Goal: Information Seeking & Learning: Learn about a topic

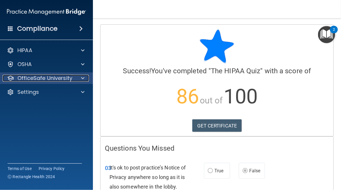
click at [81, 77] on span at bounding box center [82, 78] width 3 height 7
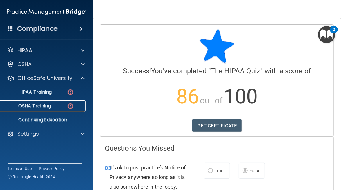
click at [37, 107] on p "OSHA Training" at bounding box center [27, 106] width 47 height 6
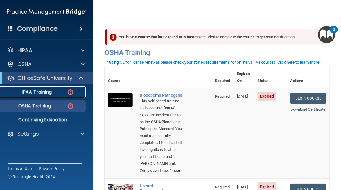
click at [70, 92] on img at bounding box center [70, 92] width 7 height 7
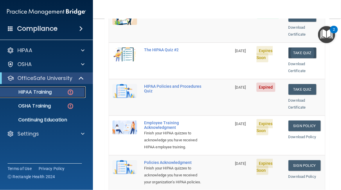
scroll to position [103, 0]
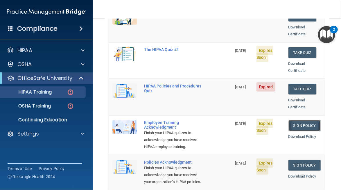
click at [302, 122] on link "Sign Policy" at bounding box center [304, 125] width 32 height 11
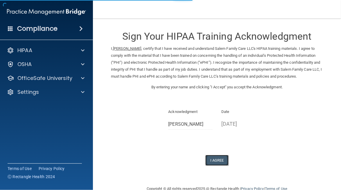
click at [215, 158] on button "I Agree" at bounding box center [216, 160] width 23 height 11
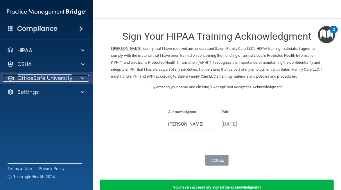
click at [82, 78] on span at bounding box center [82, 78] width 3 height 7
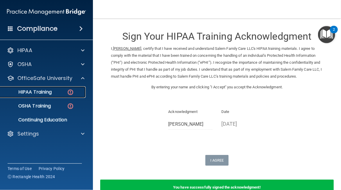
click at [56, 93] on div "HIPAA Training" at bounding box center [43, 92] width 79 height 6
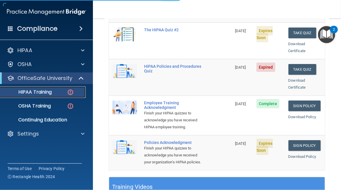
scroll to position [124, 0]
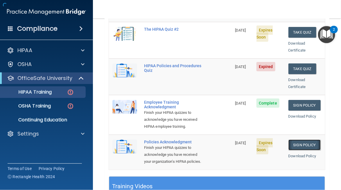
click at [295, 143] on link "Sign Policy" at bounding box center [304, 145] width 32 height 11
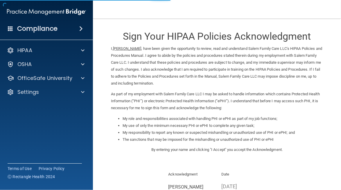
scroll to position [71, 0]
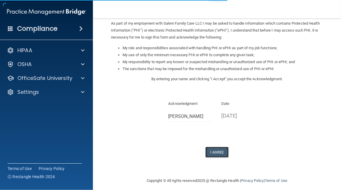
click at [216, 153] on button "I Agree" at bounding box center [216, 152] width 23 height 11
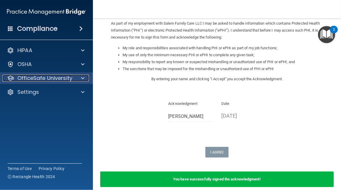
click at [83, 79] on span at bounding box center [82, 78] width 3 height 7
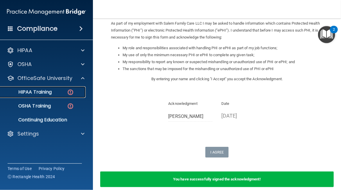
click at [43, 92] on p "HIPAA Training" at bounding box center [28, 92] width 48 height 6
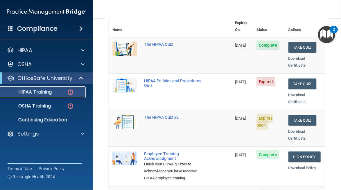
scroll to position [71, 0]
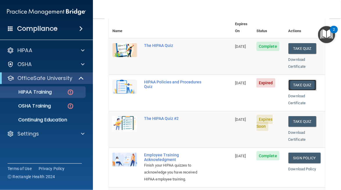
click at [298, 80] on button "Take Quiz" at bounding box center [302, 85] width 28 height 11
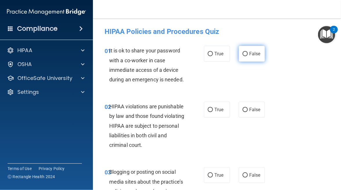
click at [245, 58] on label "False" at bounding box center [252, 54] width 26 height 16
click at [245, 56] on input "False" at bounding box center [244, 54] width 5 height 4
radio input "true"
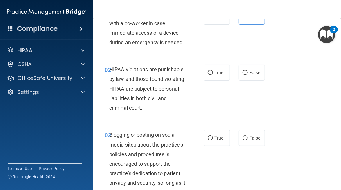
scroll to position [42, 0]
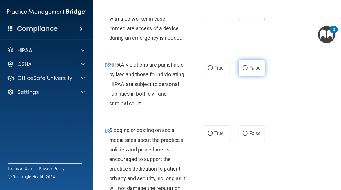
click at [249, 69] on span "False" at bounding box center [254, 68] width 11 height 6
click at [248, 69] on input "False" at bounding box center [244, 68] width 5 height 4
radio input "true"
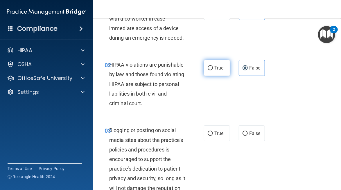
click at [215, 69] on span "True" at bounding box center [218, 68] width 9 height 6
click at [213, 69] on input "True" at bounding box center [210, 68] width 5 height 4
radio input "true"
radio input "false"
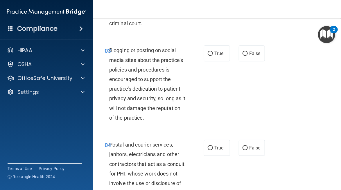
scroll to position [124, 0]
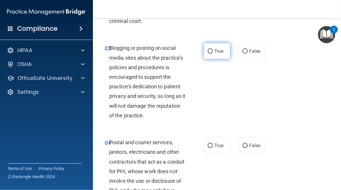
click at [209, 50] on input "True" at bounding box center [210, 51] width 5 height 4
radio input "true"
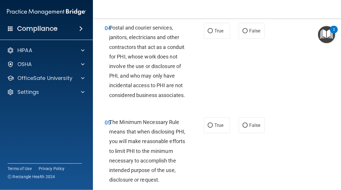
scroll to position [240, 0]
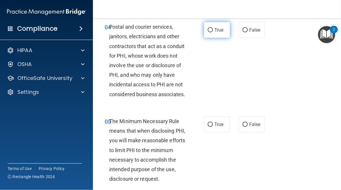
click at [220, 32] on span "True" at bounding box center [218, 30] width 9 height 6
click at [213, 32] on input "True" at bounding box center [210, 30] width 5 height 4
radio input "true"
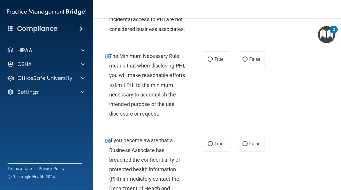
scroll to position [311, 0]
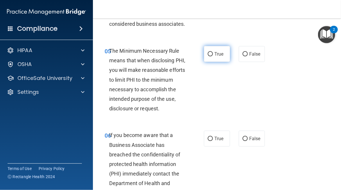
click at [205, 62] on label "True" at bounding box center [217, 54] width 26 height 16
click at [208, 57] on input "True" at bounding box center [210, 54] width 5 height 4
radio input "true"
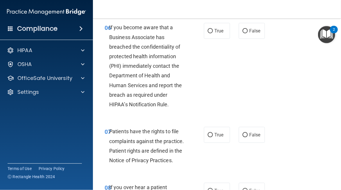
scroll to position [419, 0]
click at [215, 33] on span "True" at bounding box center [218, 31] width 9 height 6
click at [213, 33] on input "True" at bounding box center [210, 31] width 5 height 4
radio input "true"
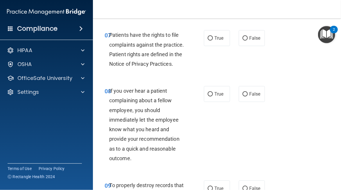
scroll to position [516, 0]
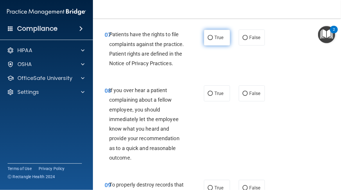
click at [214, 40] on span "True" at bounding box center [218, 38] width 9 height 6
click at [212, 40] on input "True" at bounding box center [210, 38] width 5 height 4
radio input "true"
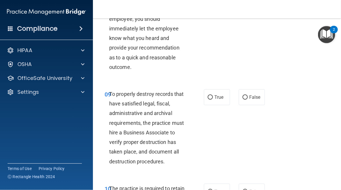
scroll to position [607, 0]
click at [252, 11] on label "False" at bounding box center [252, 3] width 26 height 16
click at [248, 6] on input "False" at bounding box center [244, 3] width 5 height 4
radio input "true"
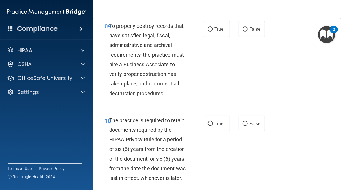
scroll to position [684, 0]
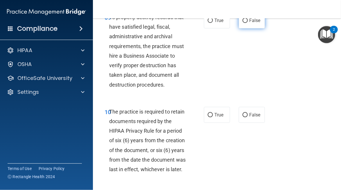
click at [248, 28] on label "False" at bounding box center [252, 20] width 26 height 16
click at [248, 23] on input "False" at bounding box center [244, 21] width 5 height 4
radio input "true"
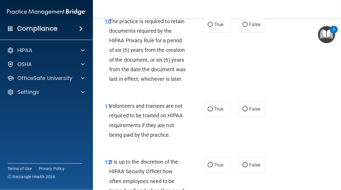
scroll to position [776, 0]
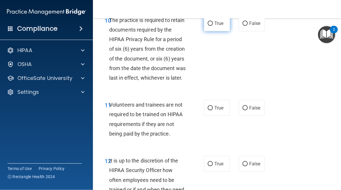
click at [209, 26] on input "True" at bounding box center [210, 23] width 5 height 4
radio input "true"
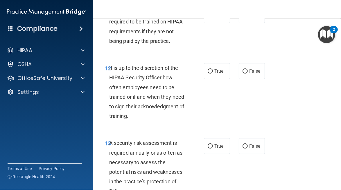
scroll to position [873, 0]
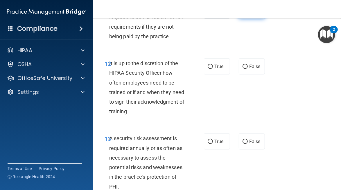
click at [249, 13] on span "False" at bounding box center [254, 11] width 11 height 6
click at [247, 13] on input "False" at bounding box center [244, 11] width 5 height 4
radio input "true"
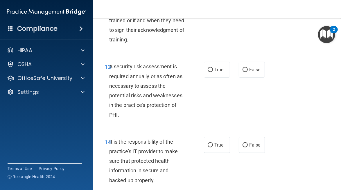
scroll to position [953, 0]
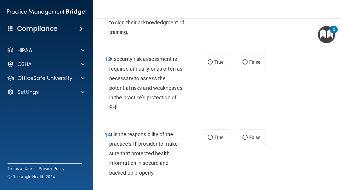
radio input "true"
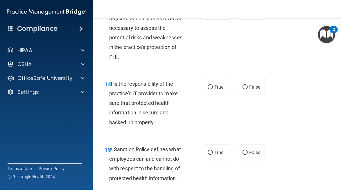
scroll to position [1005, 0]
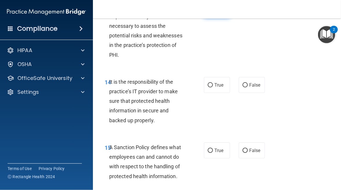
click at [208, 18] on label "True" at bounding box center [217, 10] width 26 height 16
click at [208, 12] on input "True" at bounding box center [210, 10] width 5 height 4
radio input "true"
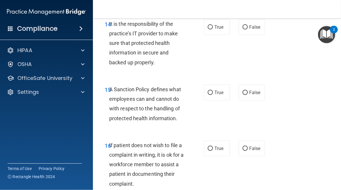
scroll to position [1079, 0]
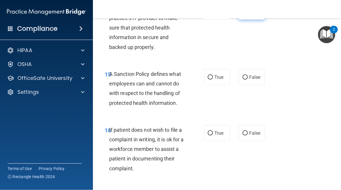
click at [245, 20] on label "False" at bounding box center [252, 12] width 26 height 16
click at [245, 14] on input "False" at bounding box center [244, 12] width 5 height 4
radio input "true"
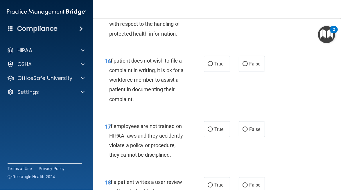
scroll to position [1151, 0]
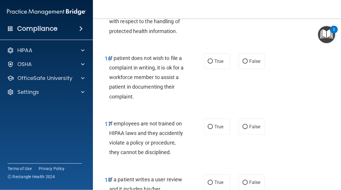
click at [246, 13] on label "False" at bounding box center [252, 5] width 26 height 16
click at [246, 8] on input "False" at bounding box center [244, 5] width 5 height 4
radio input "true"
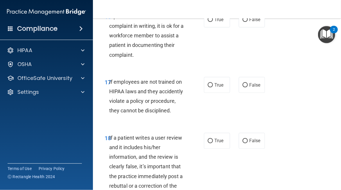
scroll to position [1193, 0]
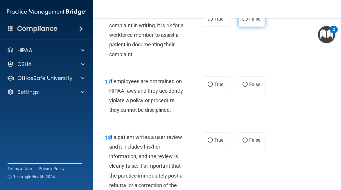
click at [249, 22] on span "False" at bounding box center [254, 19] width 11 height 6
click at [247, 21] on input "False" at bounding box center [244, 19] width 5 height 4
radio input "true"
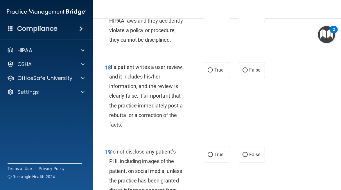
scroll to position [1264, 0]
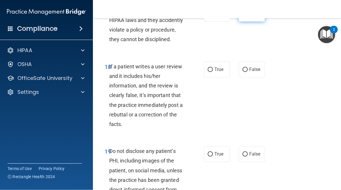
click at [253, 17] on span "False" at bounding box center [254, 14] width 11 height 6
click at [248, 16] on input "False" at bounding box center [244, 14] width 5 height 4
radio input "true"
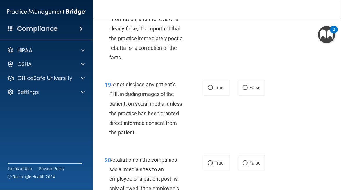
scroll to position [1331, 0]
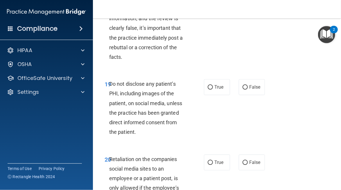
click at [249, 5] on span "False" at bounding box center [254, 3] width 11 height 6
click at [247, 5] on input "False" at bounding box center [244, 3] width 5 height 4
radio input "true"
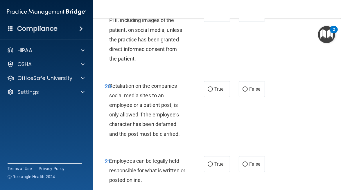
scroll to position [1421, 0]
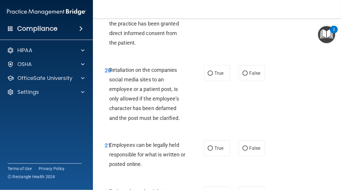
radio input "true"
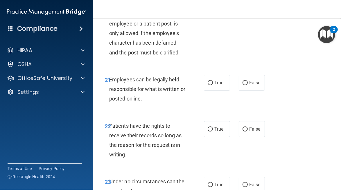
scroll to position [1492, 0]
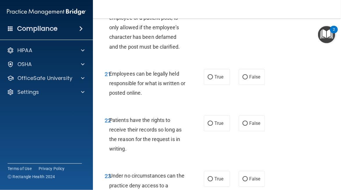
click at [246, 10] on label "False" at bounding box center [252, 2] width 26 height 16
click at [246, 4] on input "False" at bounding box center [244, 2] width 5 height 4
radio input "true"
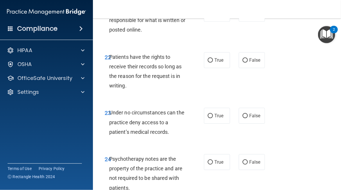
scroll to position [1558, 0]
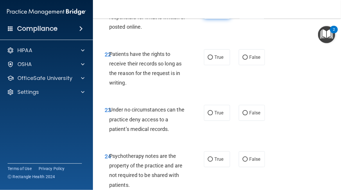
click at [204, 19] on label "True" at bounding box center [217, 11] width 26 height 16
click at [208, 13] on input "True" at bounding box center [210, 11] width 5 height 4
radio input "true"
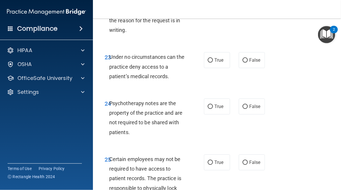
scroll to position [1611, 0]
click at [244, 7] on input "False" at bounding box center [244, 4] width 5 height 4
radio input "true"
click at [208, 7] on input "True" at bounding box center [210, 4] width 5 height 4
radio input "true"
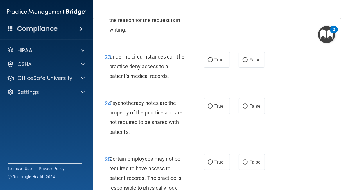
radio input "false"
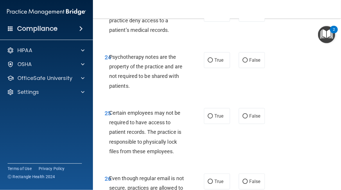
scroll to position [1669, 0]
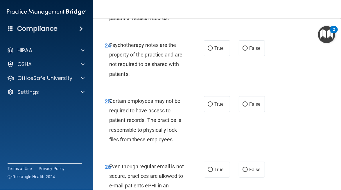
click at [210, 10] on label "True" at bounding box center [217, 2] width 26 height 16
click at [210, 4] on input "True" at bounding box center [210, 2] width 5 height 4
radio input "true"
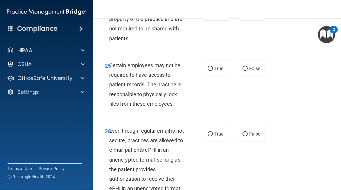
scroll to position [1705, 0]
click at [250, 20] on label "False" at bounding box center [252, 12] width 26 height 16
click at [248, 15] on input "False" at bounding box center [244, 12] width 5 height 4
radio input "true"
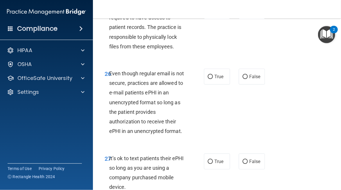
scroll to position [1763, 0]
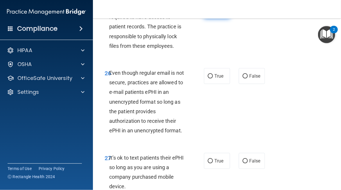
click at [209, 19] on label "True" at bounding box center [217, 11] width 26 height 16
click at [209, 13] on input "True" at bounding box center [210, 11] width 5 height 4
radio input "true"
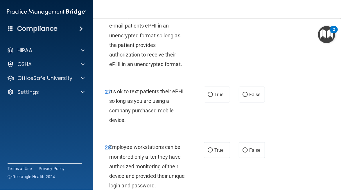
scroll to position [1831, 0]
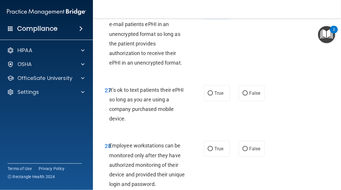
click at [210, 11] on input "True" at bounding box center [210, 8] width 5 height 4
radio input "true"
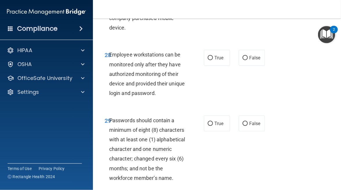
scroll to position [1922, 0]
click at [208, 4] on input "True" at bounding box center [210, 2] width 5 height 4
radio input "true"
click at [245, 10] on label "False" at bounding box center [252, 2] width 26 height 16
click at [245, 4] on input "False" at bounding box center [244, 2] width 5 height 4
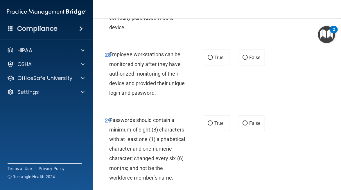
radio input "true"
radio input "false"
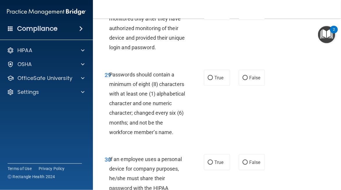
scroll to position [1969, 0]
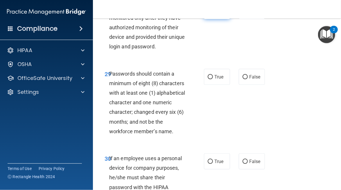
click at [210, 14] on input "True" at bounding box center [210, 11] width 5 height 4
radio input "true"
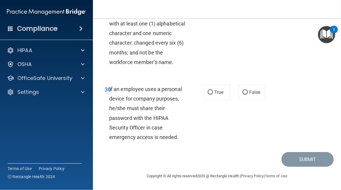
scroll to position [2042, 0]
click at [242, 10] on input "False" at bounding box center [244, 8] width 5 height 4
radio input "true"
click at [252, 88] on label "False" at bounding box center [252, 92] width 26 height 16
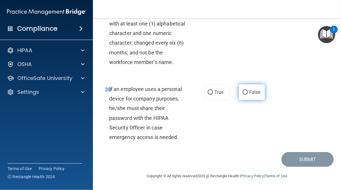
click at [248, 91] on input "False" at bounding box center [244, 93] width 5 height 4
radio input "true"
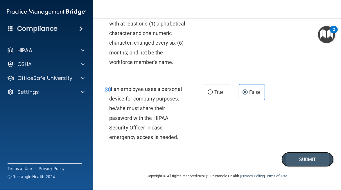
click at [293, 160] on button "Submit" at bounding box center [307, 159] width 52 height 15
